Goal: Information Seeking & Learning: Check status

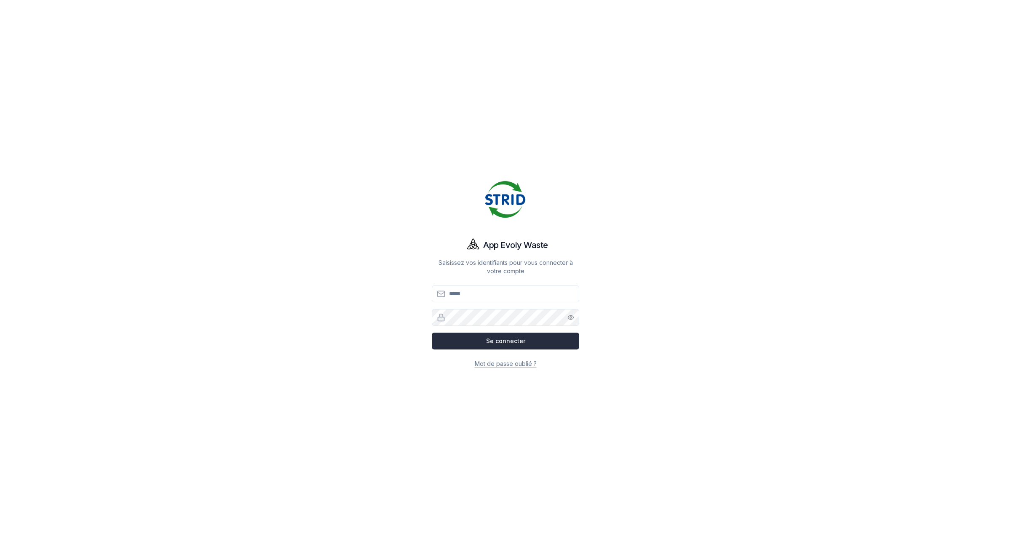
type input "**********"
click at [470, 344] on button "Se connecter" at bounding box center [505, 341] width 147 height 17
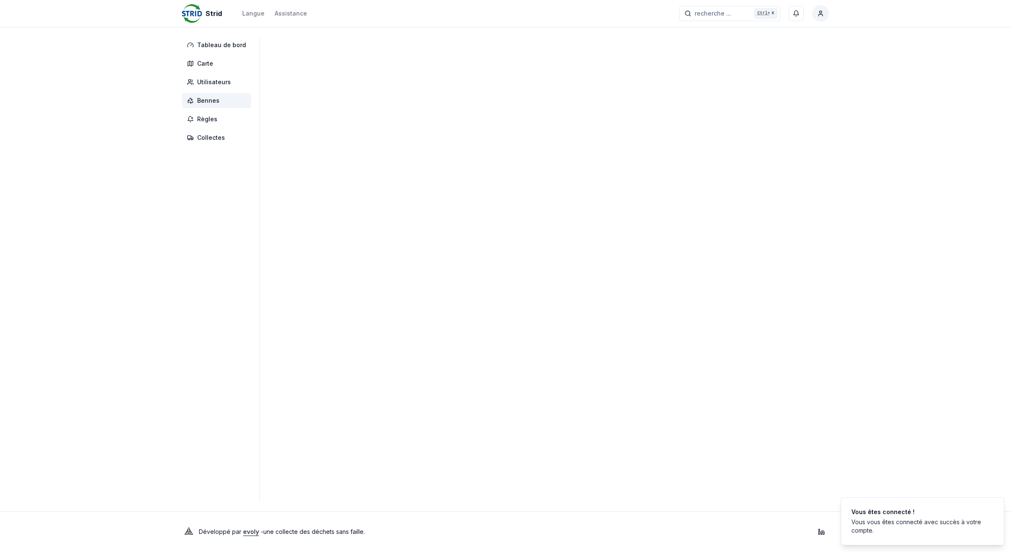
click at [214, 101] on span "Bennes" at bounding box center [208, 100] width 22 height 8
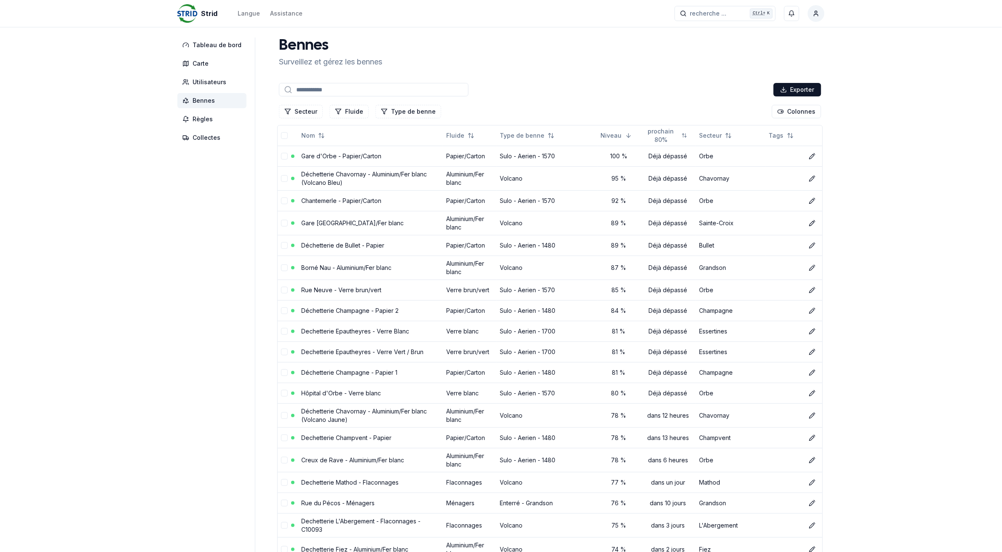
click at [214, 101] on span "Bennes" at bounding box center [211, 100] width 69 height 15
click at [357, 393] on link "Hôpital d'Orbe - Verre blanc" at bounding box center [341, 393] width 80 height 7
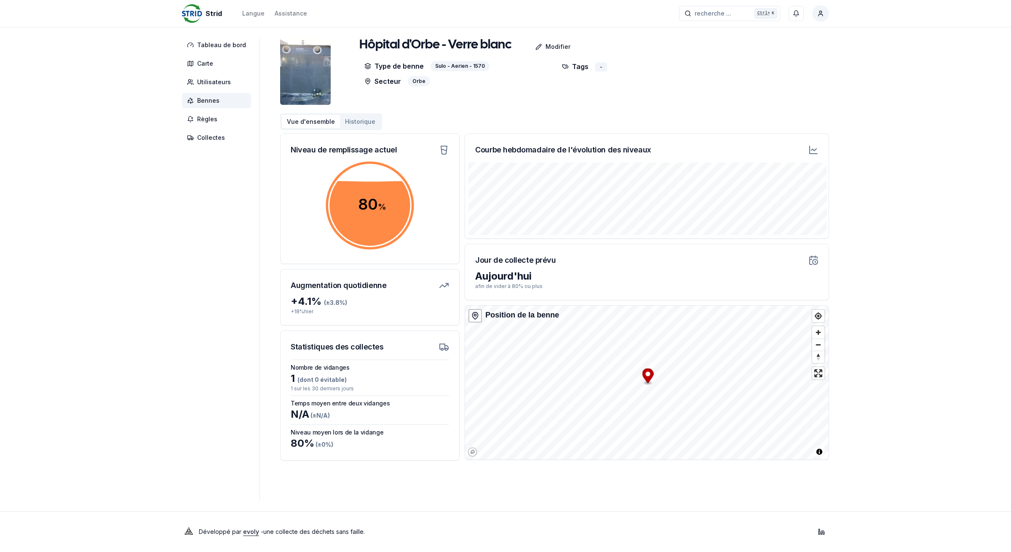
click at [237, 98] on span "Bennes" at bounding box center [216, 100] width 69 height 15
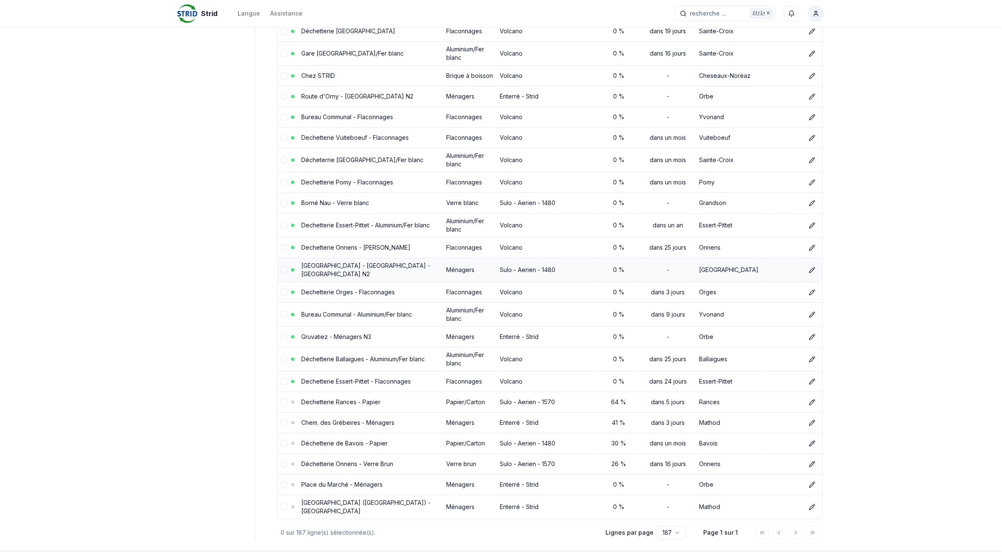
scroll to position [3676, 0]
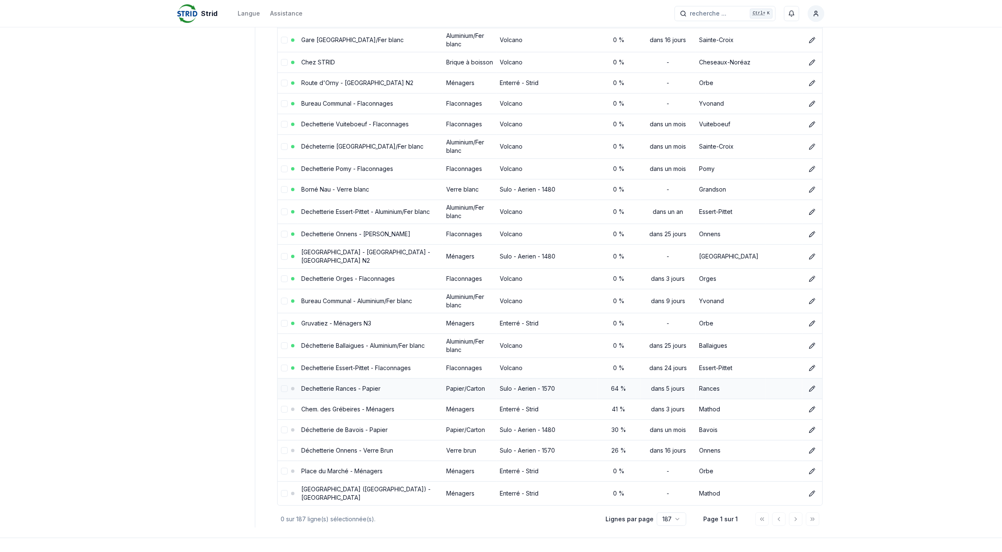
click at [335, 385] on link "Dechetterie Rances - Papier" at bounding box center [340, 388] width 79 height 7
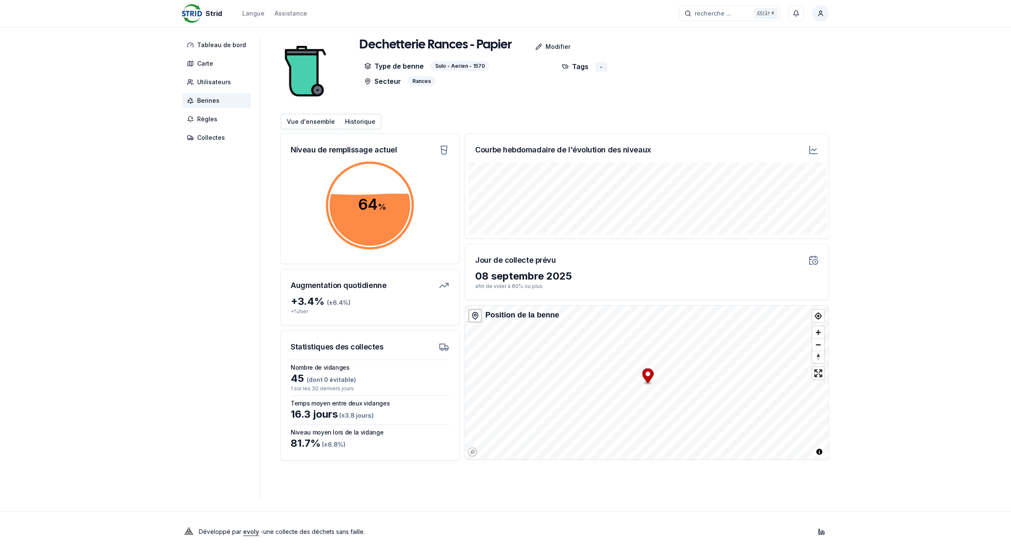
click at [346, 117] on button "Historique" at bounding box center [360, 121] width 40 height 13
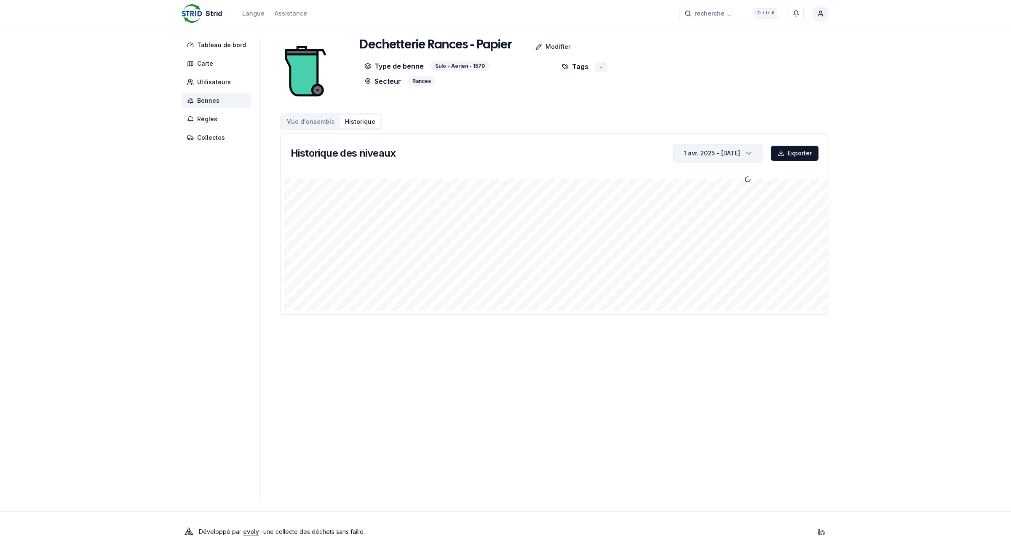
click at [714, 153] on div "1 avr. 2025 - [DATE]" at bounding box center [712, 153] width 56 height 8
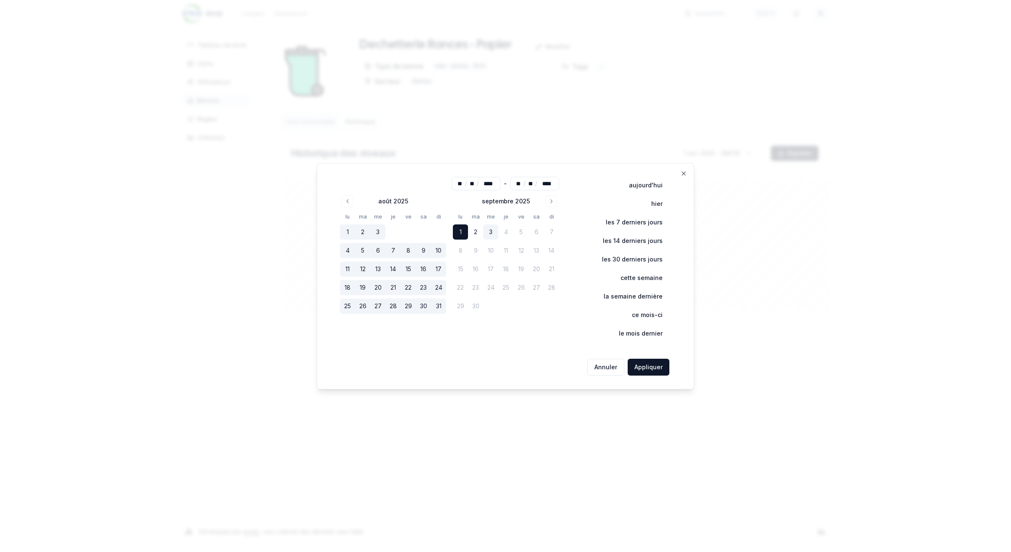
click at [493, 236] on button "3" at bounding box center [490, 232] width 15 height 15
type input "**"
click at [645, 367] on button "Appliquer" at bounding box center [649, 367] width 42 height 17
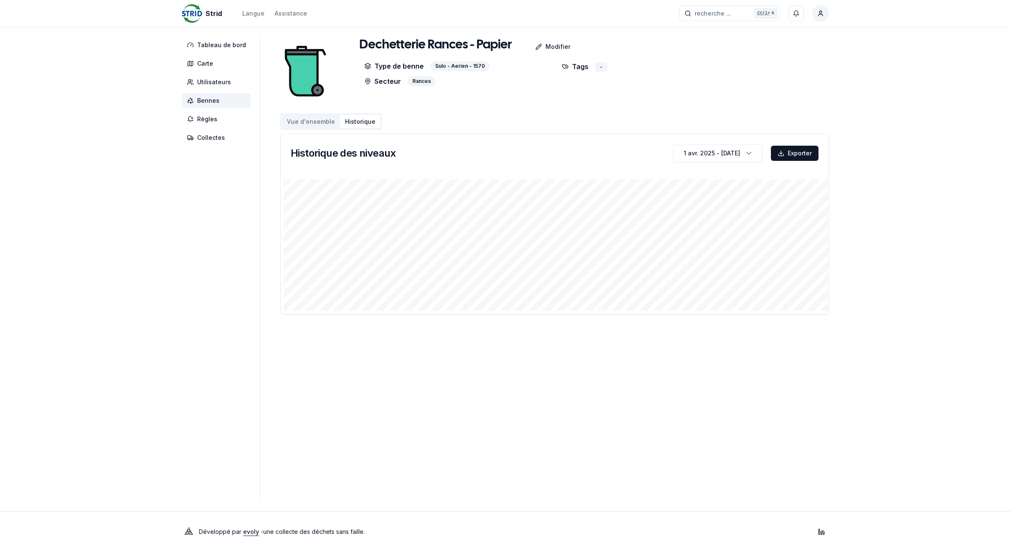
click at [236, 97] on span "Bennes" at bounding box center [216, 100] width 69 height 15
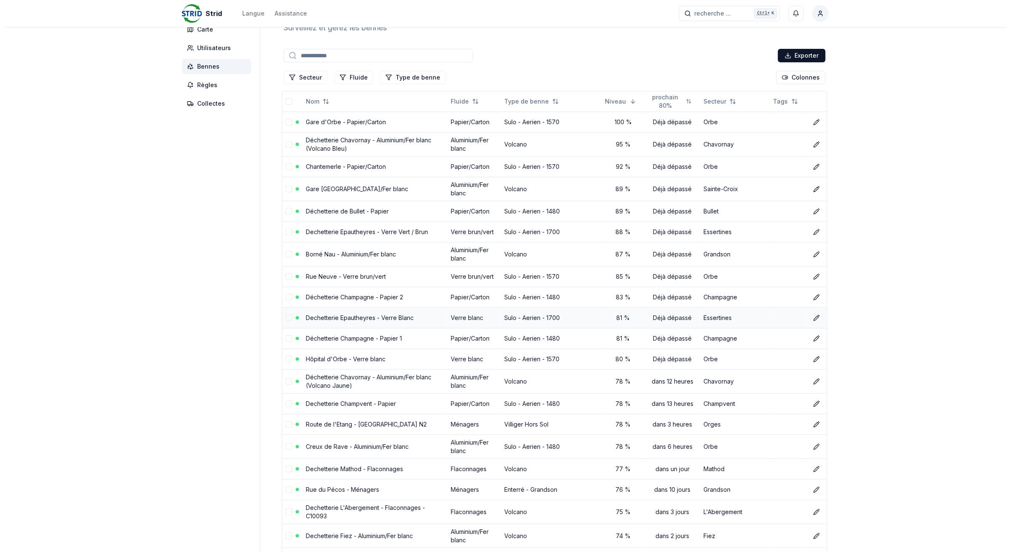
scroll to position [53, 0]
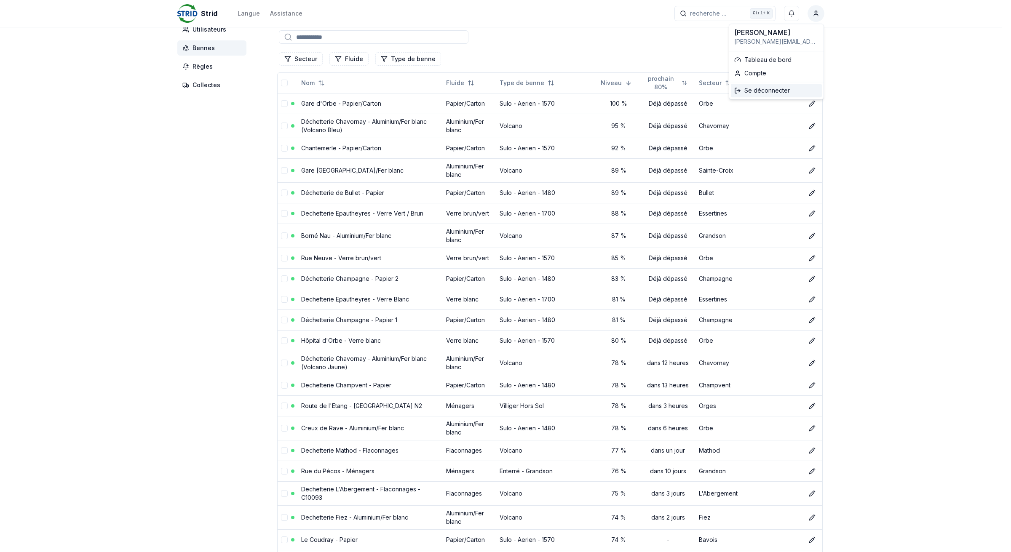
click at [760, 88] on div "Se déconnecter" at bounding box center [776, 90] width 91 height 13
